Goal: Use online tool/utility: Utilize a website feature to perform a specific function

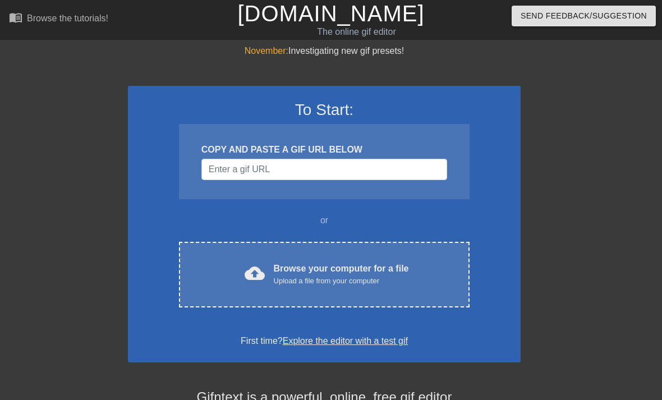
click at [237, 252] on div "cloud_upload Browse your computer for a file Upload a file from your computer C…" at bounding box center [324, 275] width 290 height 66
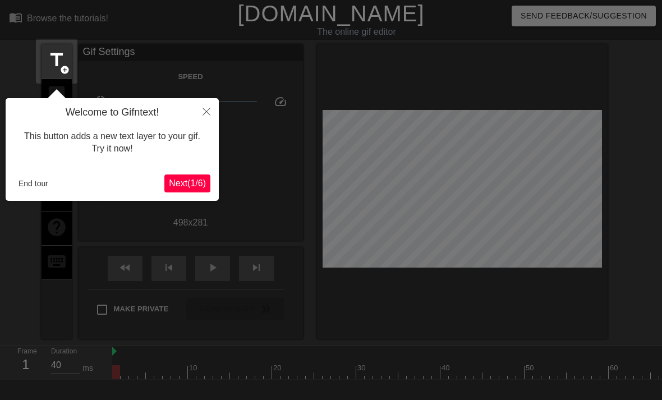
scroll to position [27, 0]
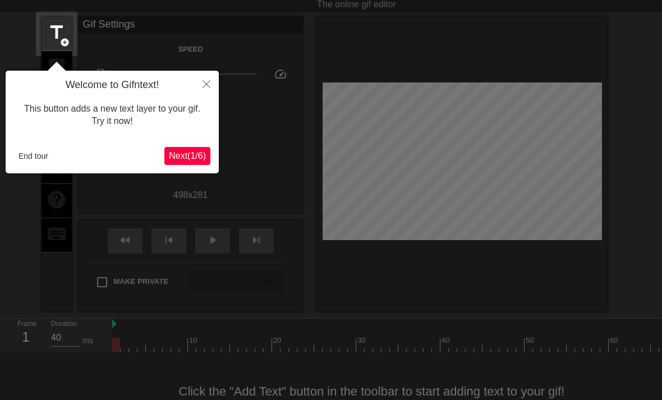
click at [204, 83] on icon "Close" at bounding box center [206, 84] width 8 height 8
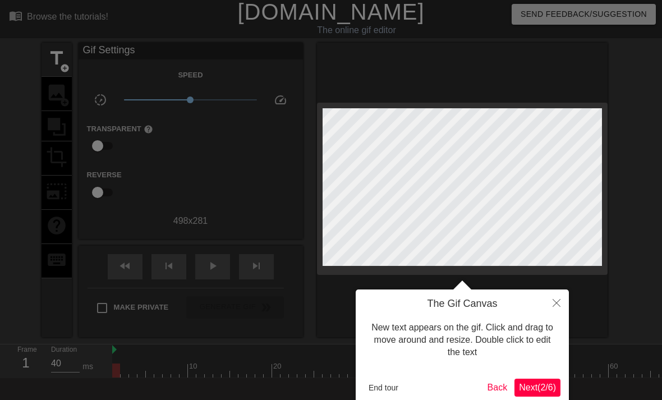
scroll to position [0, 0]
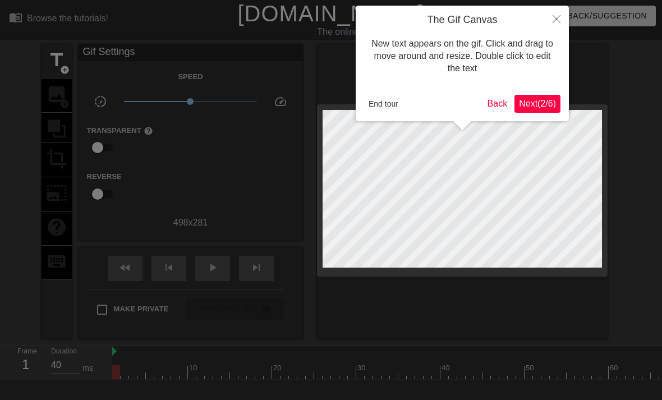
click at [558, 17] on icon "Close" at bounding box center [556, 19] width 8 height 8
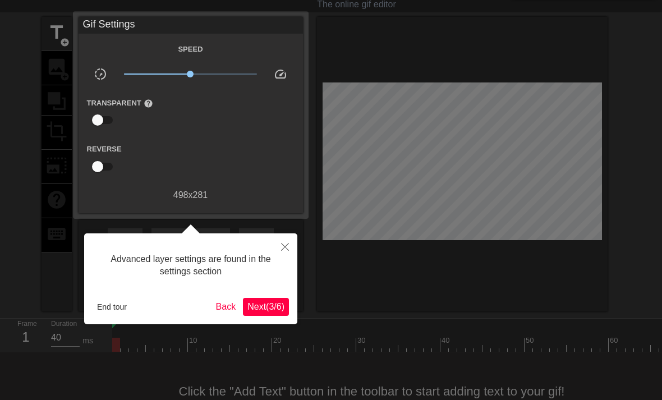
click at [290, 248] on button "Close" at bounding box center [285, 246] width 25 height 26
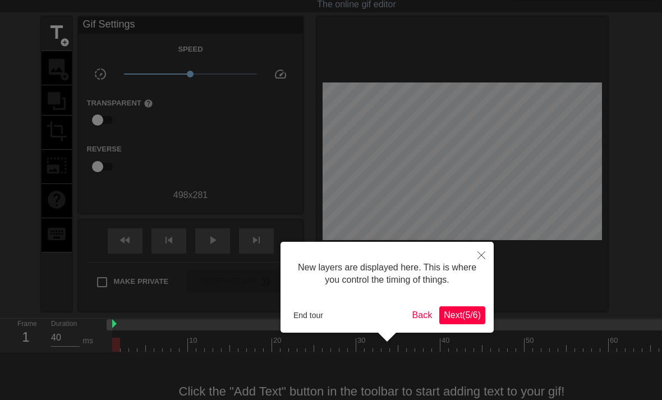
scroll to position [10, 0]
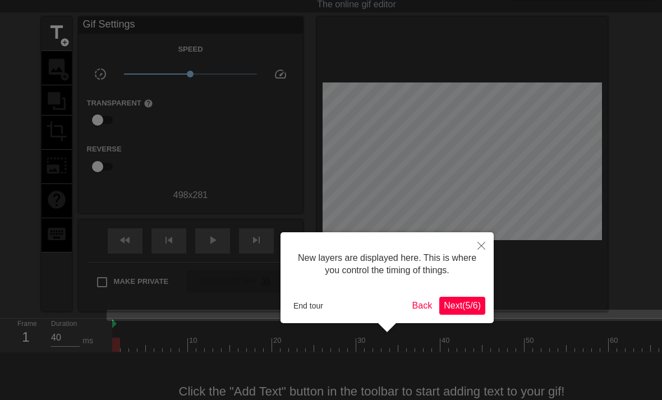
click at [483, 248] on icon "Close" at bounding box center [481, 246] width 8 height 8
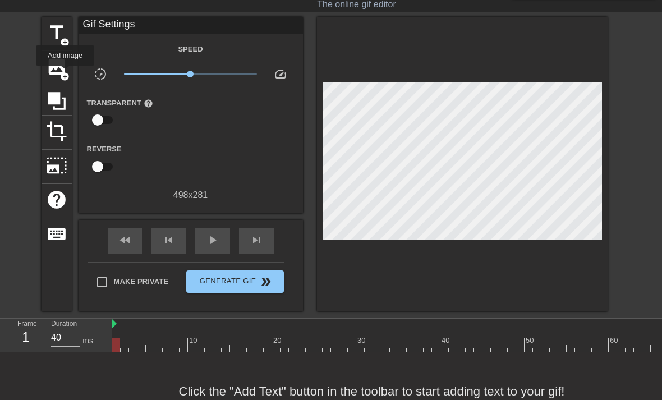
click at [66, 73] on span "add_circle" at bounding box center [65, 77] width 10 height 10
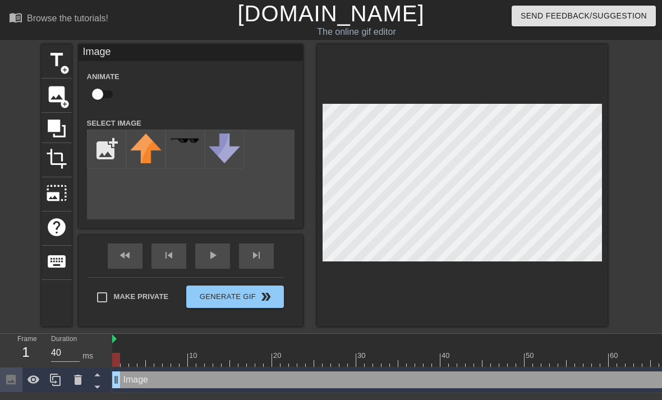
scroll to position [0, 0]
click at [111, 151] on input "file" at bounding box center [106, 149] width 38 height 38
type input "C:\fakepath\IMG_7790.png"
click at [107, 152] on input "file" at bounding box center [106, 149] width 38 height 38
click at [146, 151] on img at bounding box center [145, 141] width 31 height 17
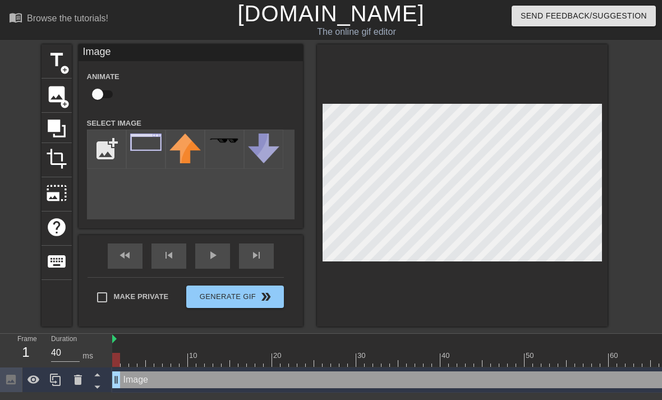
click at [107, 147] on input "file" at bounding box center [106, 149] width 38 height 38
type input "C:\fakepath\IMG_7791.png"
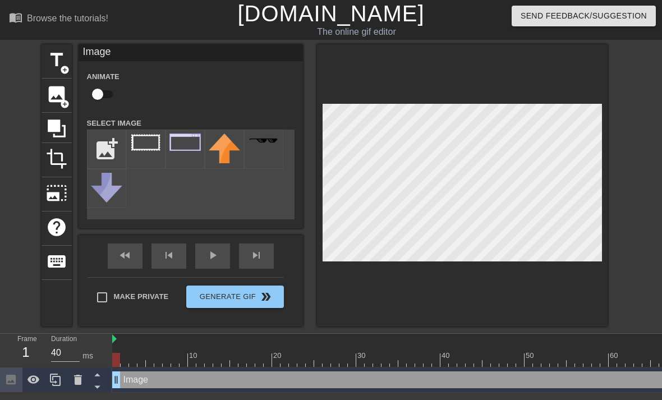
click at [147, 146] on img at bounding box center [145, 142] width 31 height 18
click at [64, 152] on span "crop" at bounding box center [56, 158] width 21 height 21
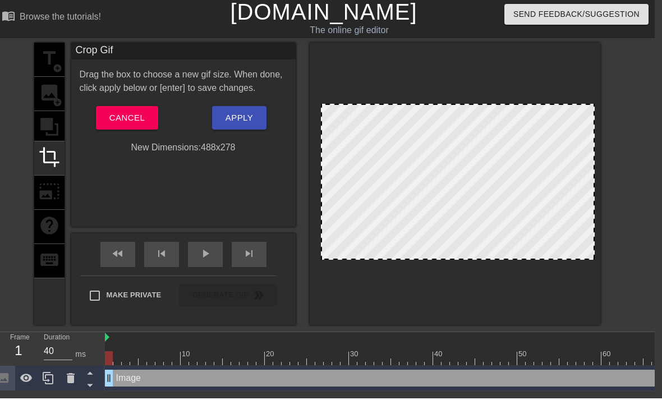
scroll to position [0, 8]
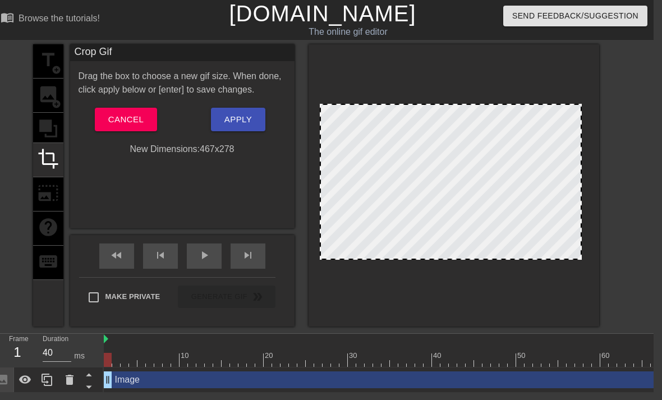
click at [450, 259] on div at bounding box center [451, 259] width 260 height 6
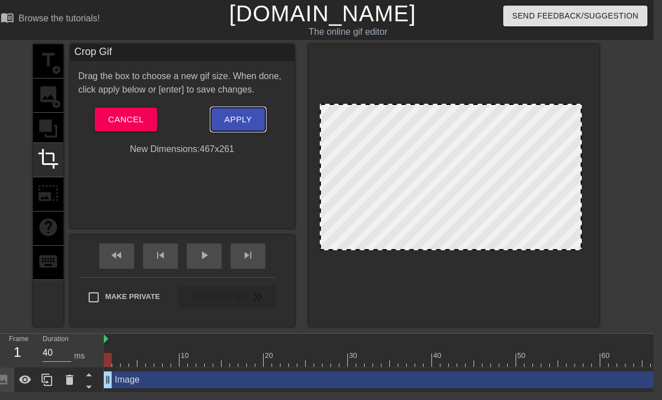
click at [235, 113] on span "Apply" at bounding box center [237, 119] width 27 height 15
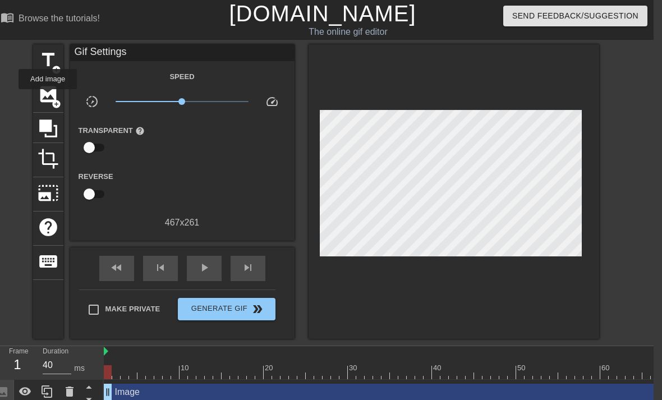
click at [48, 97] on span "image" at bounding box center [48, 94] width 21 height 21
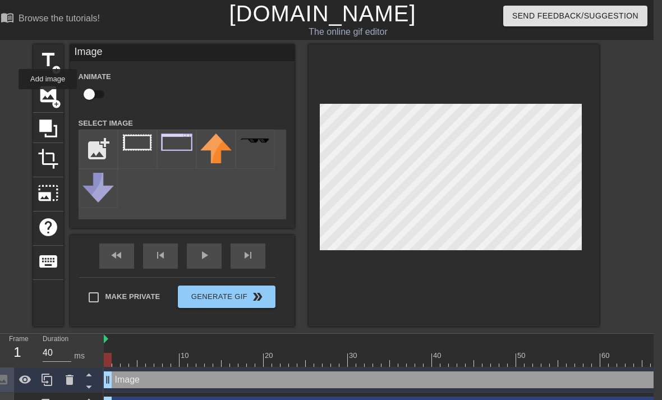
click at [104, 154] on input "file" at bounding box center [98, 149] width 38 height 38
type input "C:\fakepath\IMG_7787.png"
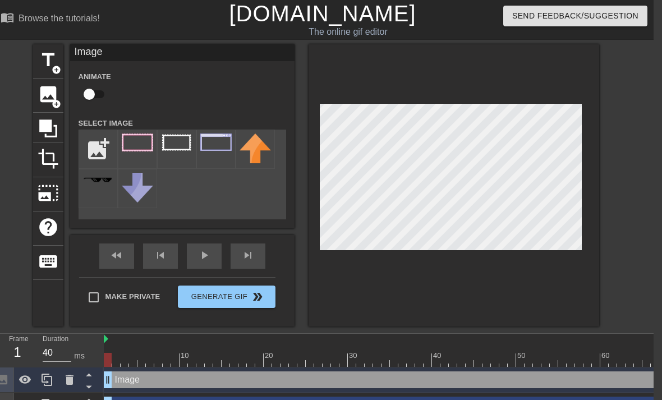
click at [135, 153] on div at bounding box center [137, 149] width 39 height 39
click at [395, 310] on div at bounding box center [453, 185] width 290 height 282
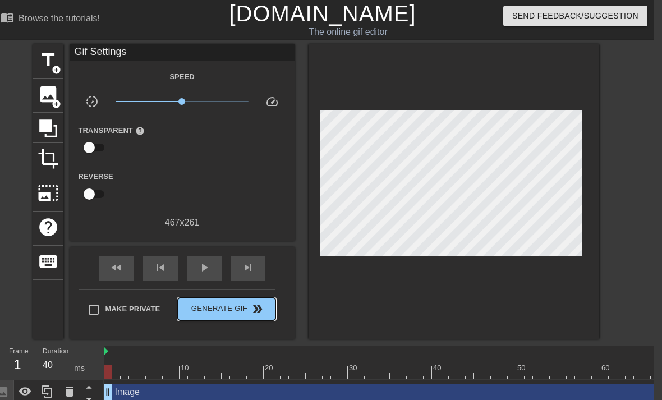
click at [221, 307] on span "Generate Gif double_arrow" at bounding box center [226, 308] width 88 height 13
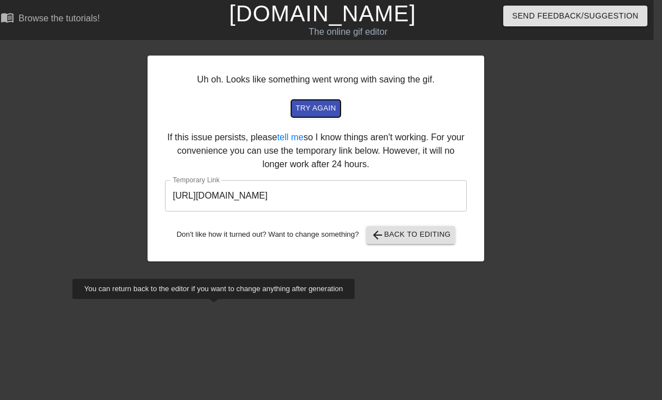
click at [326, 105] on span "try again" at bounding box center [316, 108] width 40 height 13
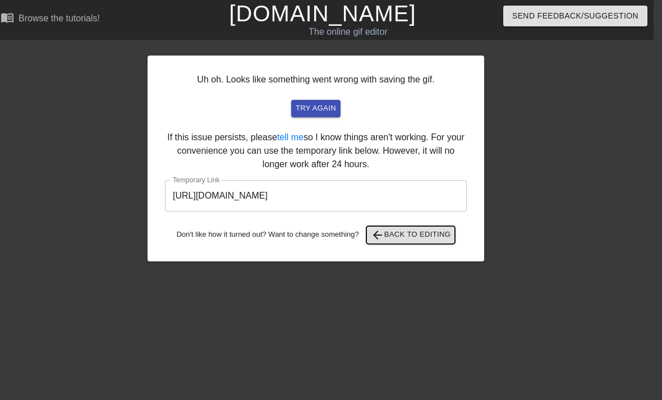
click at [384, 229] on span "arrow_back" at bounding box center [377, 234] width 13 height 13
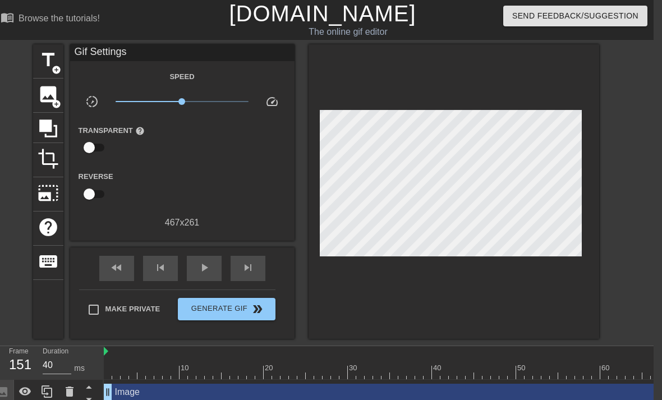
click at [198, 260] on div "play_arrow" at bounding box center [204, 268] width 35 height 25
click at [204, 259] on div "pause" at bounding box center [204, 268] width 35 height 25
type input "50"
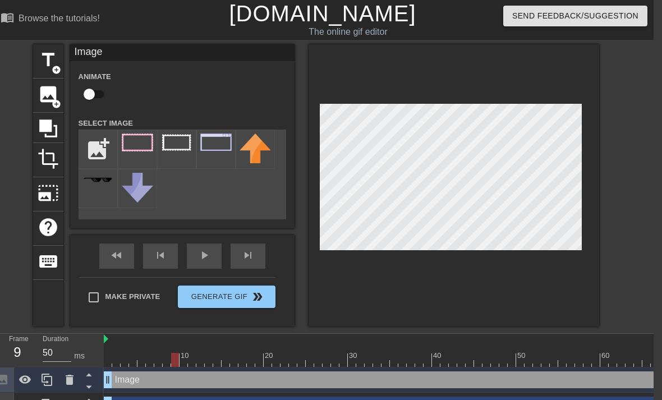
click at [205, 299] on button "Generate Gif double_arrow" at bounding box center [226, 296] width 97 height 22
